Goal: Task Accomplishment & Management: Complete application form

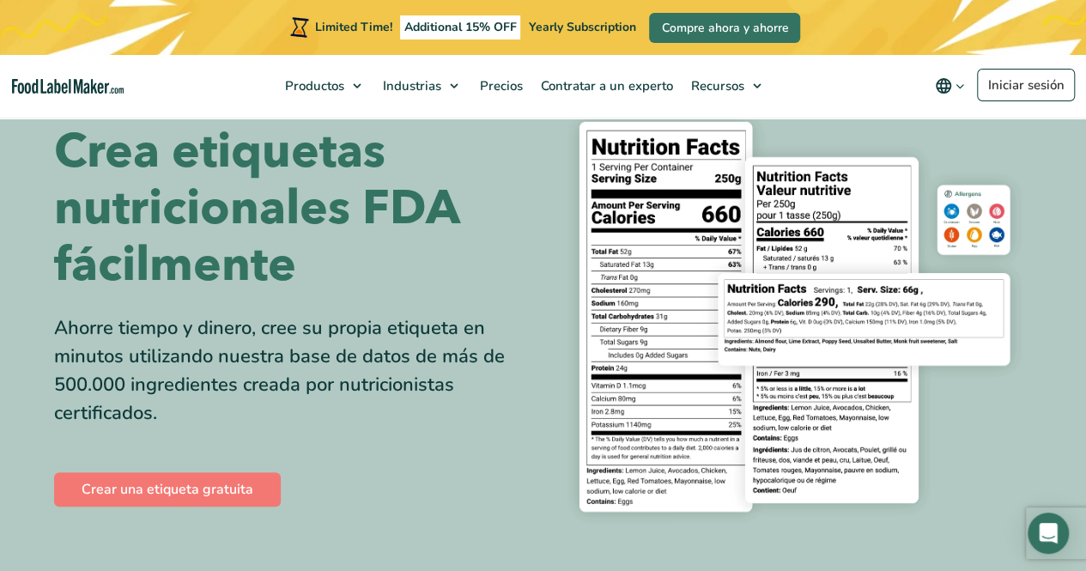
scroll to position [86, 0]
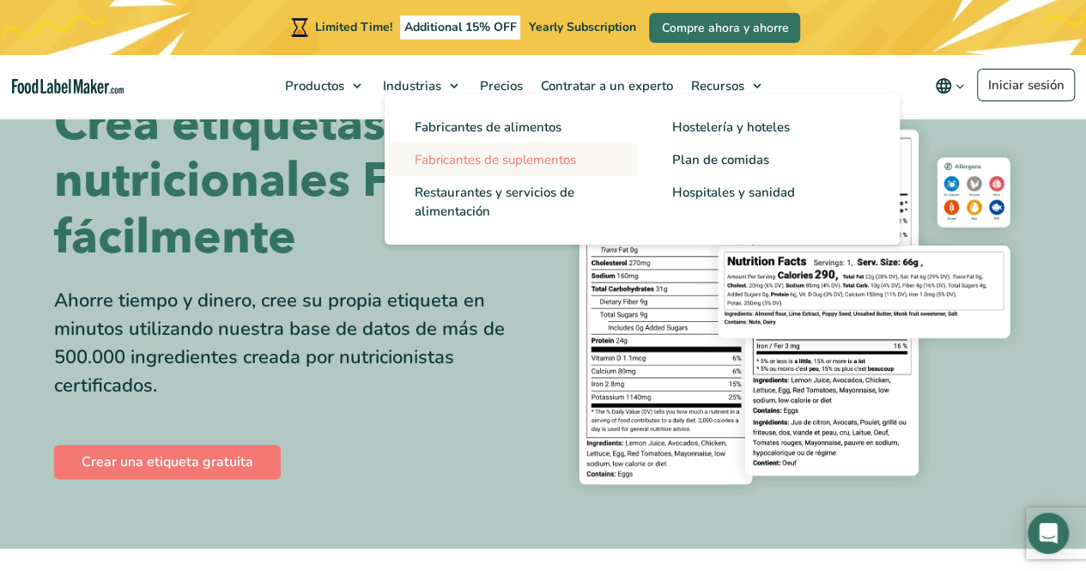
click at [502, 169] on link "Fabricantes de suplementos" at bounding box center [513, 159] width 249 height 33
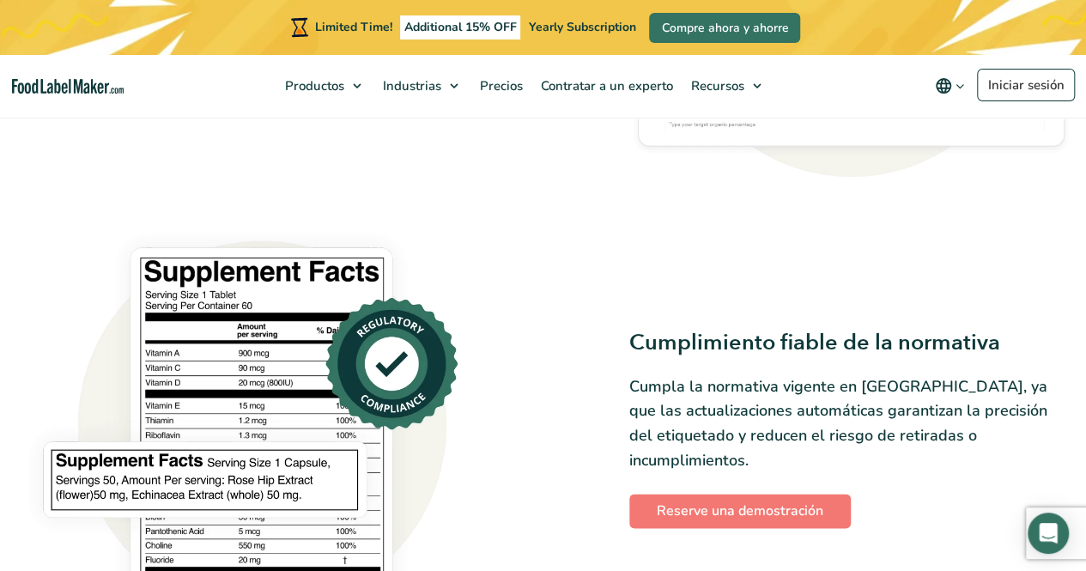
scroll to position [1116, 0]
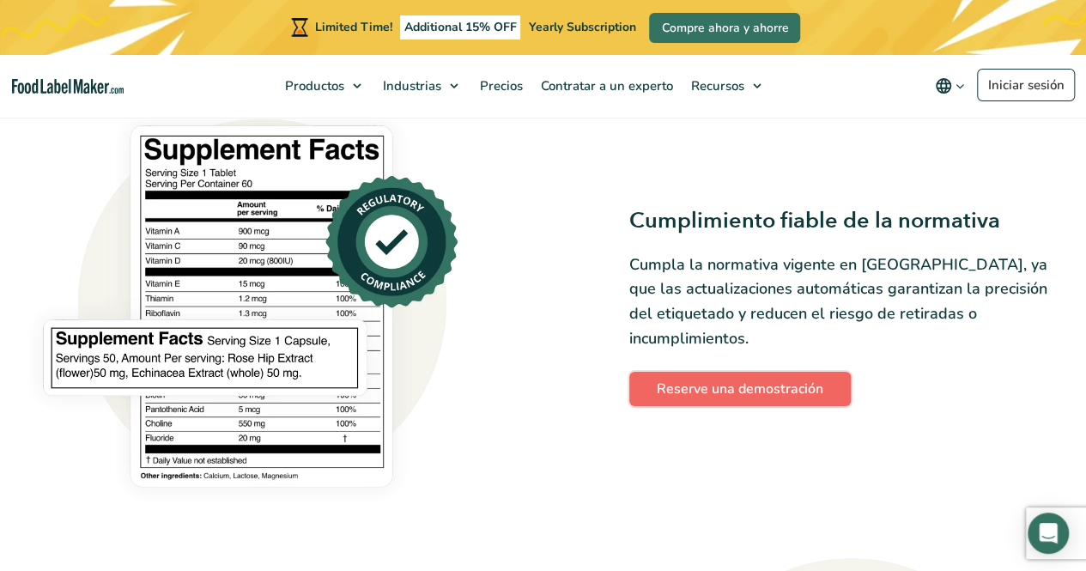
click at [723, 372] on link "Reserve una demostración" at bounding box center [739, 389] width 221 height 34
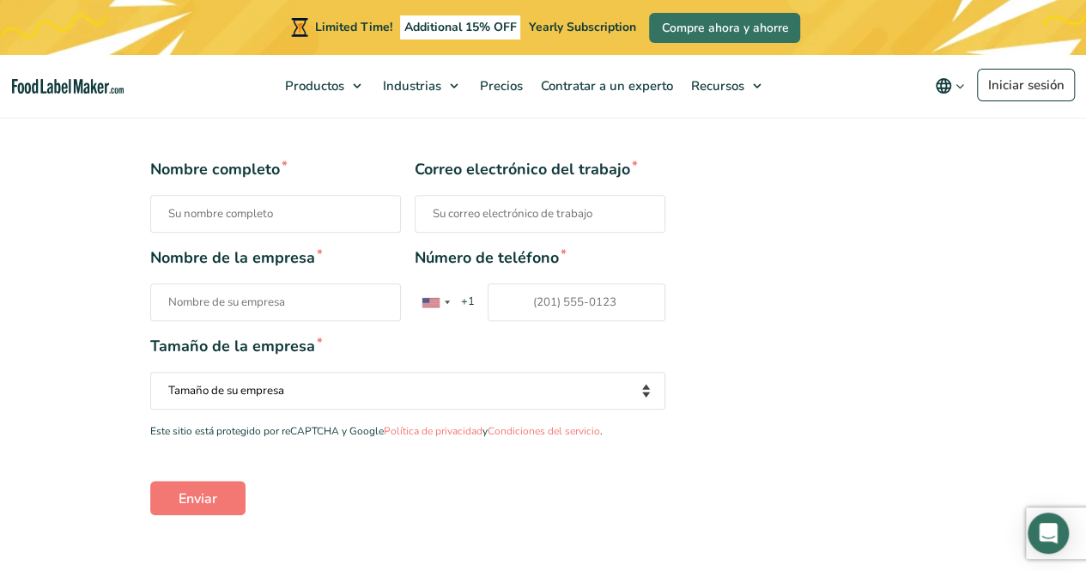
scroll to position [429, 0]
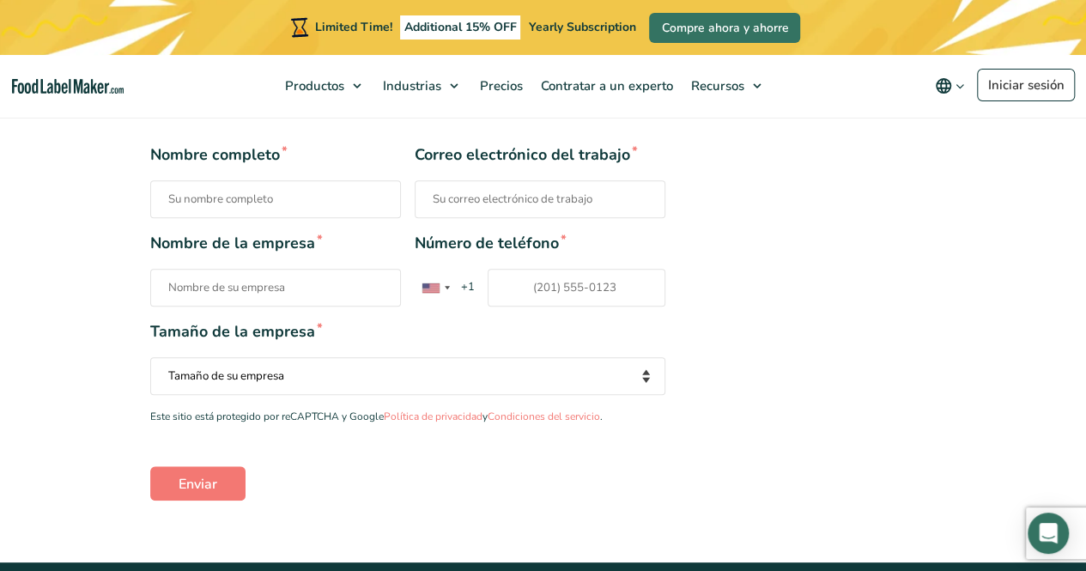
click at [463, 291] on span "+1" at bounding box center [468, 287] width 30 height 17
click at [488, 291] on input "Número de teléfono * United States +1 United Kingdom +44 Afghanistan (‫افغانستا…" at bounding box center [577, 288] width 178 height 38
click at [451, 287] on div "Contact form" at bounding box center [434, 288] width 39 height 36
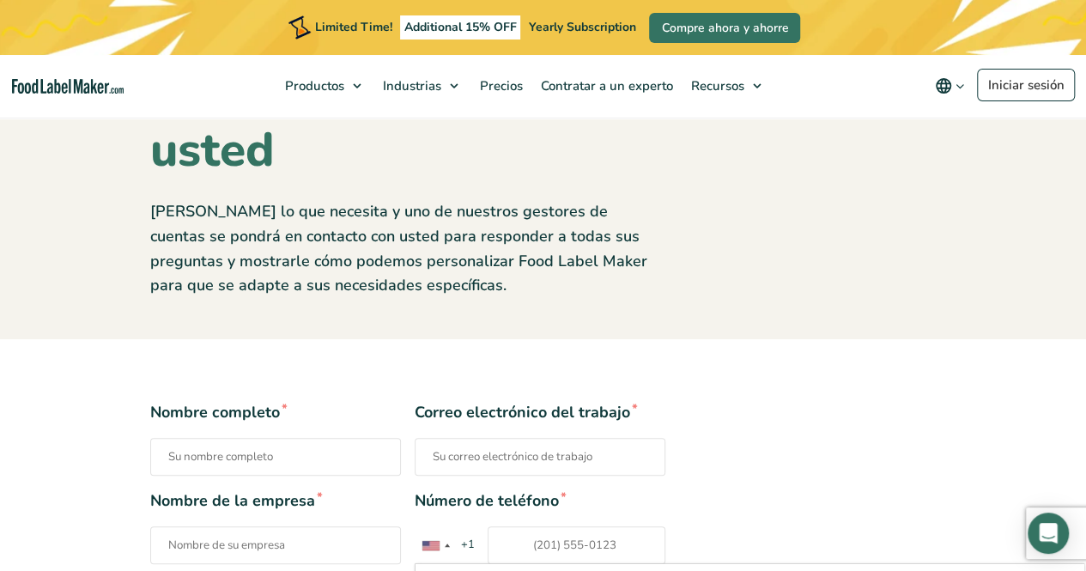
scroll to position [4516, 0]
click at [451, 535] on div "Contact form" at bounding box center [434, 545] width 39 height 36
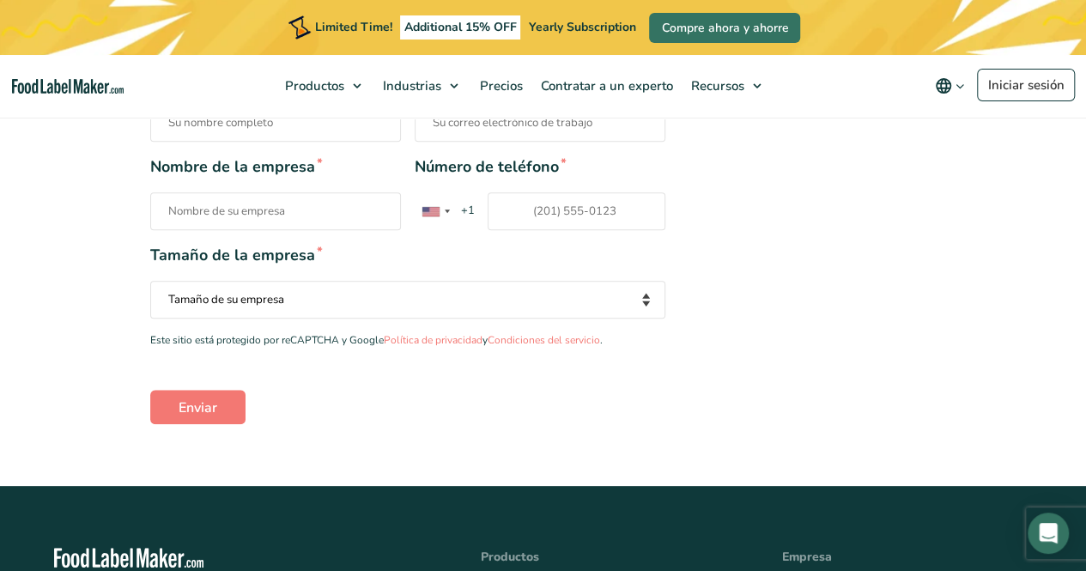
scroll to position [515, 0]
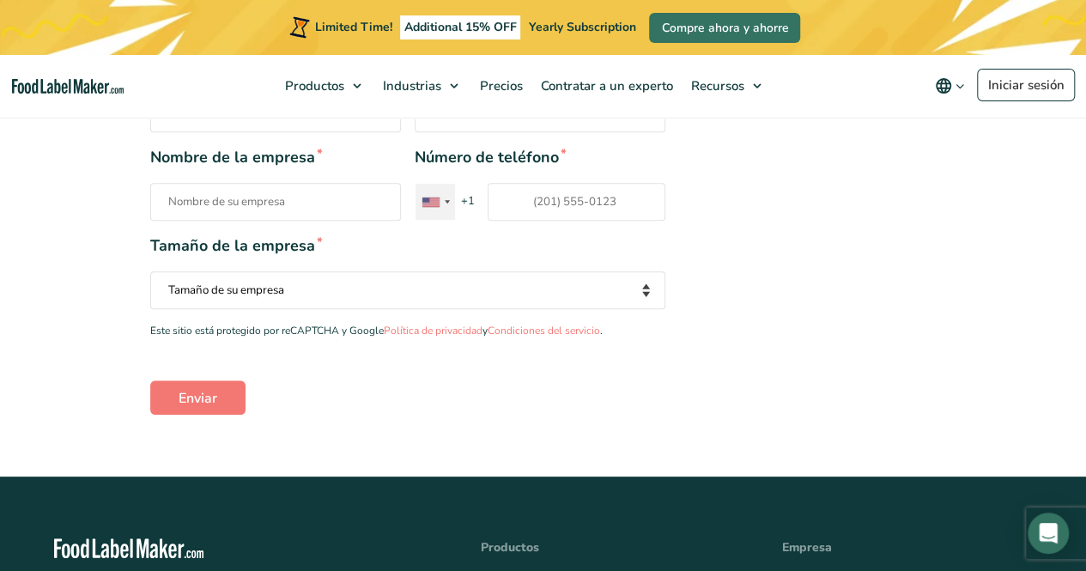
click at [447, 205] on div "Contact form" at bounding box center [434, 202] width 39 height 36
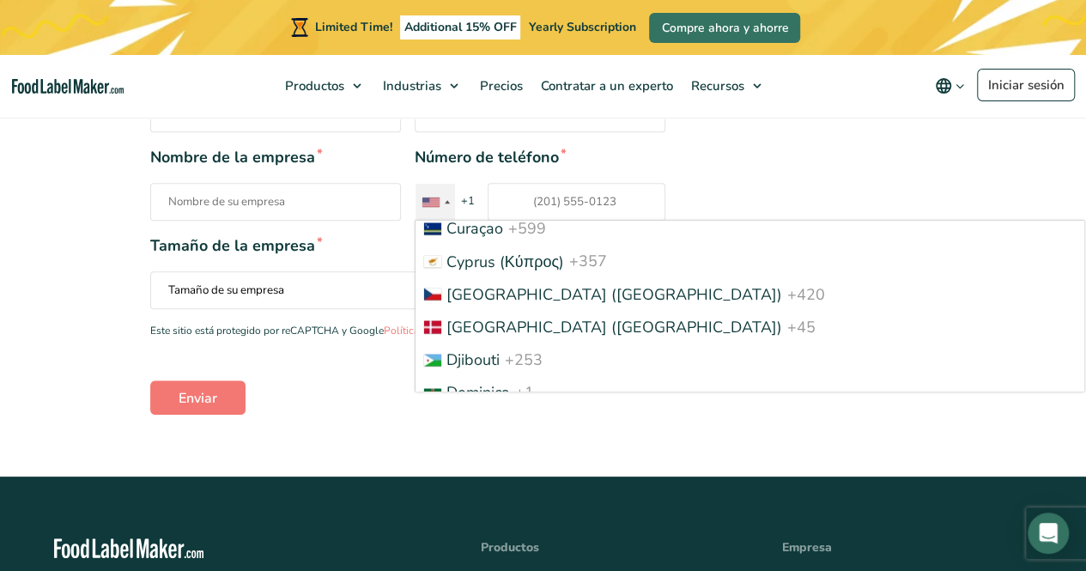
scroll to position [2146, 0]
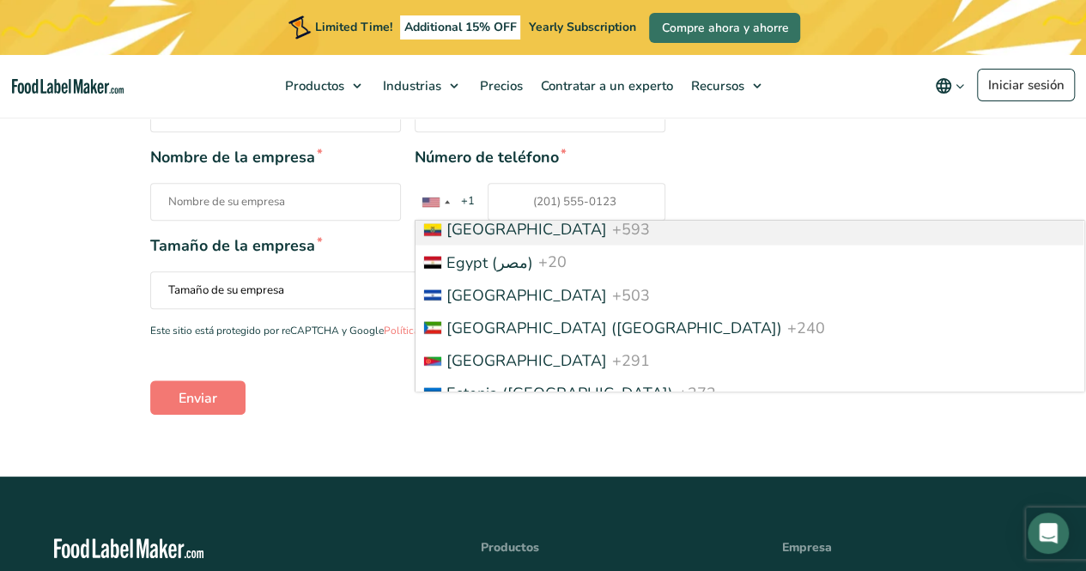
click at [764, 134] on div "Nombre completo * Correo electrónico del trabajo * Nombre de la empresa * Númer…" at bounding box center [543, 236] width 812 height 357
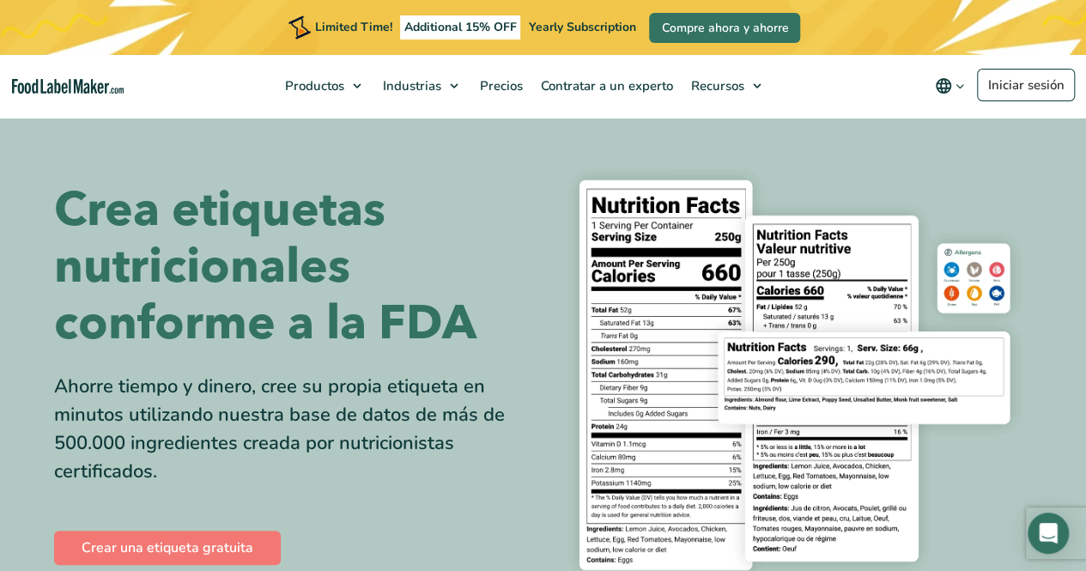
click at [977, 193] on img at bounding box center [794, 375] width 476 height 436
